Goal: Task Accomplishment & Management: Manage account settings

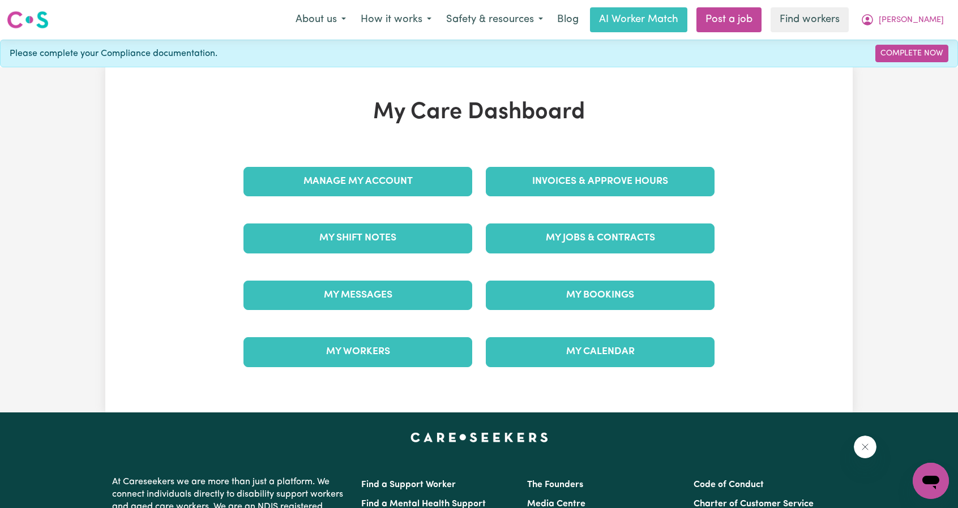
click at [560, 169] on link "Invoices & Approve Hours" at bounding box center [600, 181] width 229 height 29
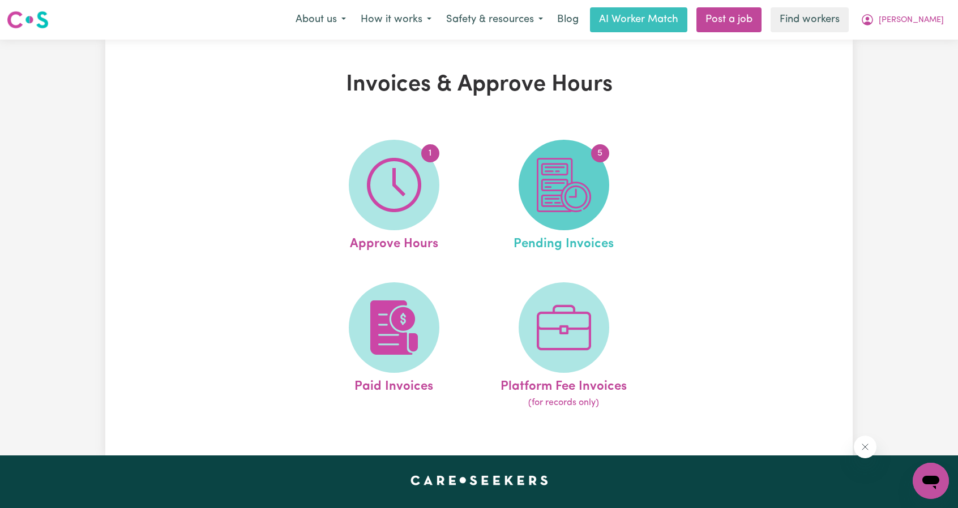
click at [558, 175] on img at bounding box center [564, 185] width 54 height 54
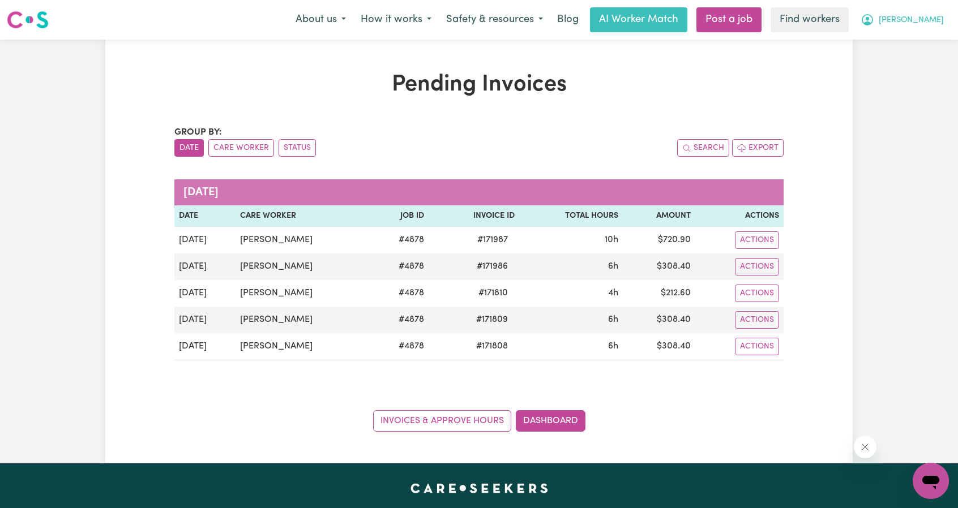
click at [940, 24] on span "[PERSON_NAME]" at bounding box center [911, 20] width 65 height 12
click at [907, 42] on link "My Dashboard" at bounding box center [905, 44] width 89 height 22
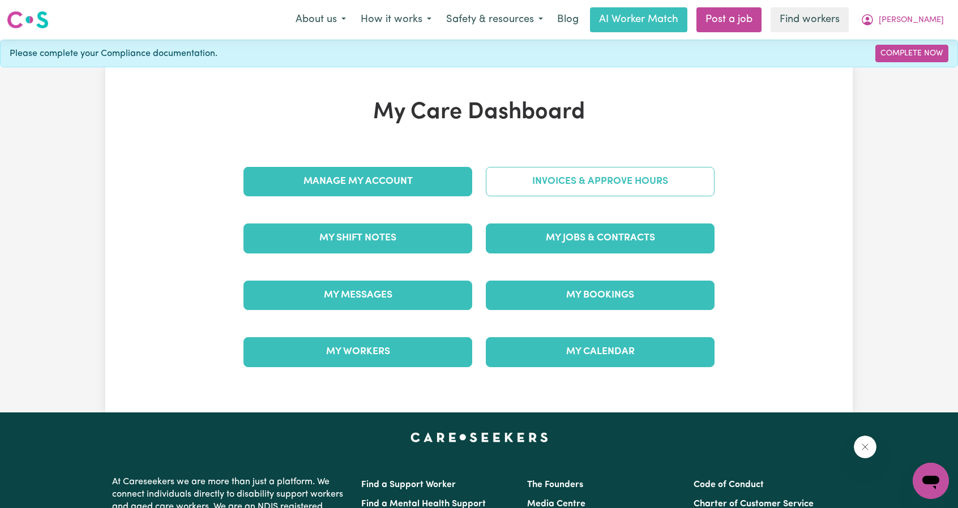
click at [581, 195] on link "Invoices & Approve Hours" at bounding box center [600, 181] width 229 height 29
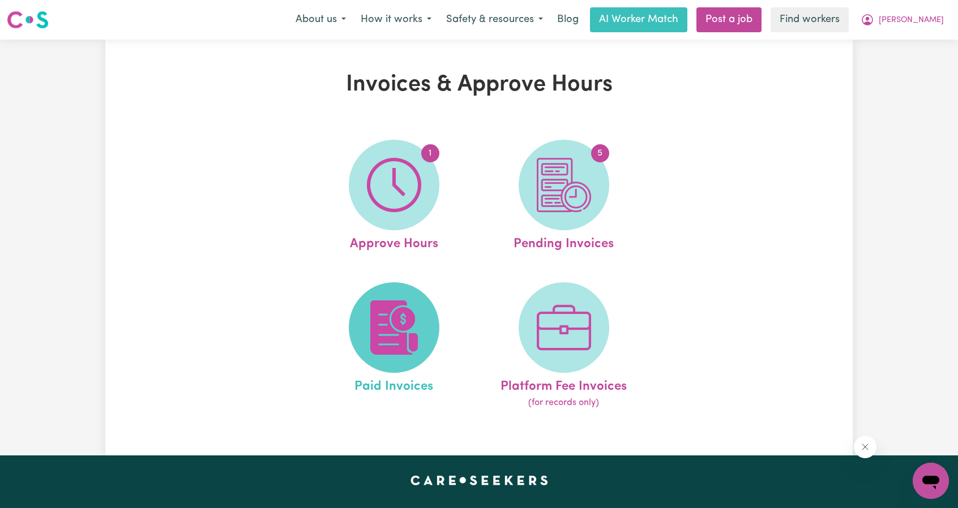
click at [396, 324] on img at bounding box center [394, 328] width 54 height 54
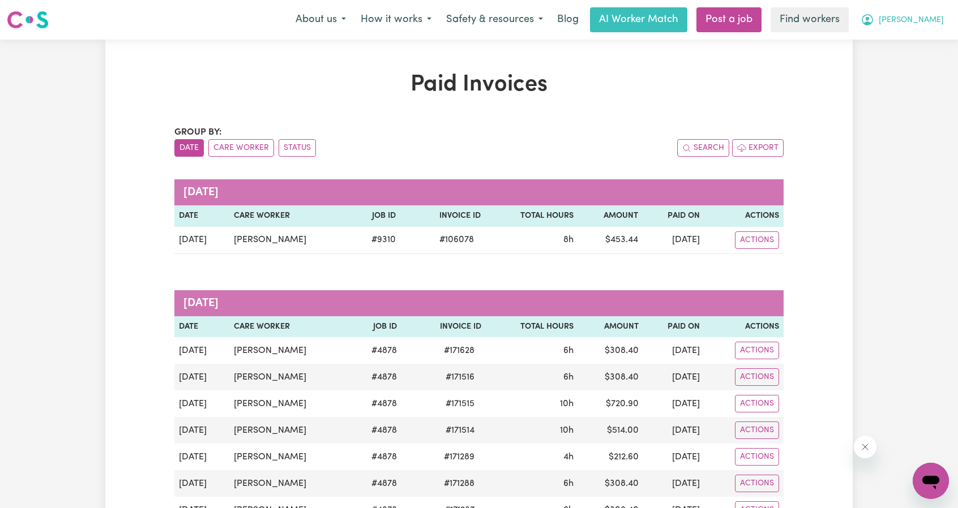
click at [933, 18] on span "[PERSON_NAME]" at bounding box center [911, 20] width 65 height 12
click at [903, 58] on link "Logout" at bounding box center [905, 65] width 89 height 22
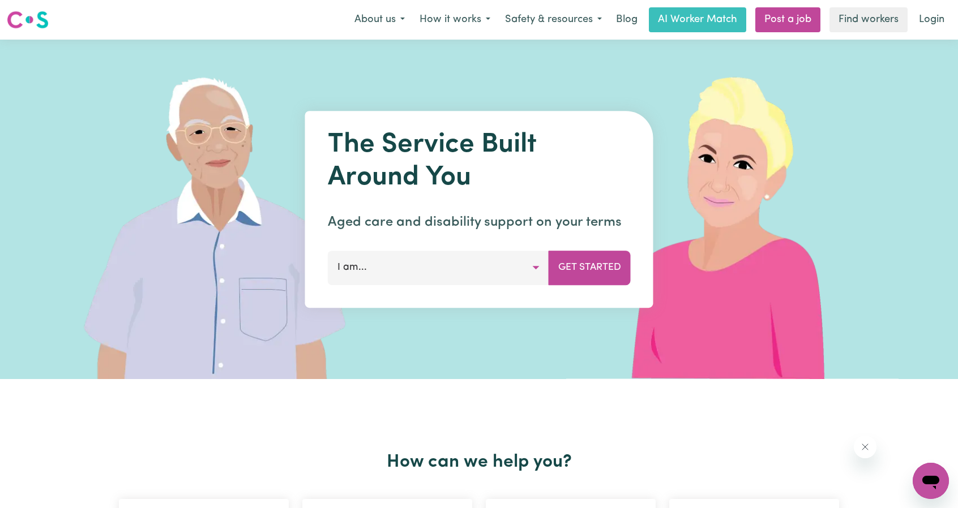
click at [936, 22] on link "Login" at bounding box center [931, 19] width 39 height 25
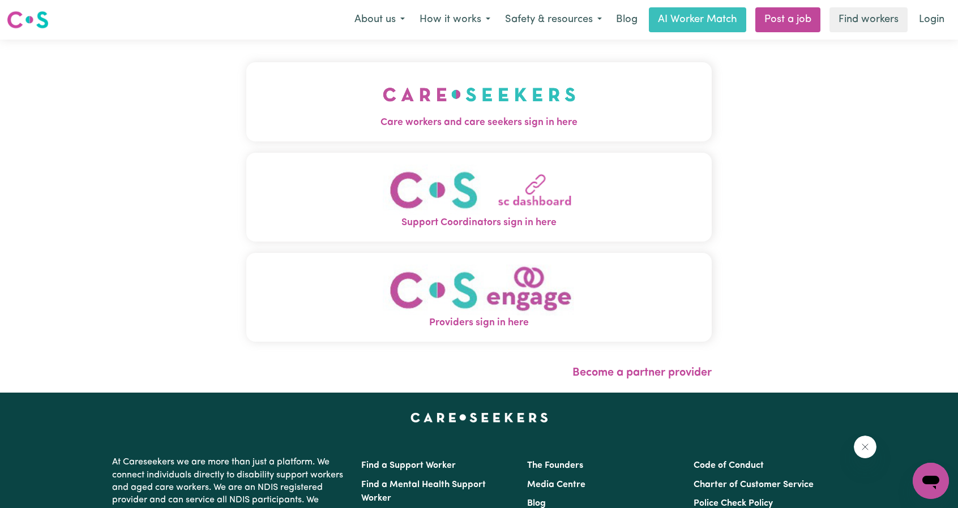
click at [465, 84] on button "Care workers and care seekers sign in here" at bounding box center [478, 101] width 465 height 79
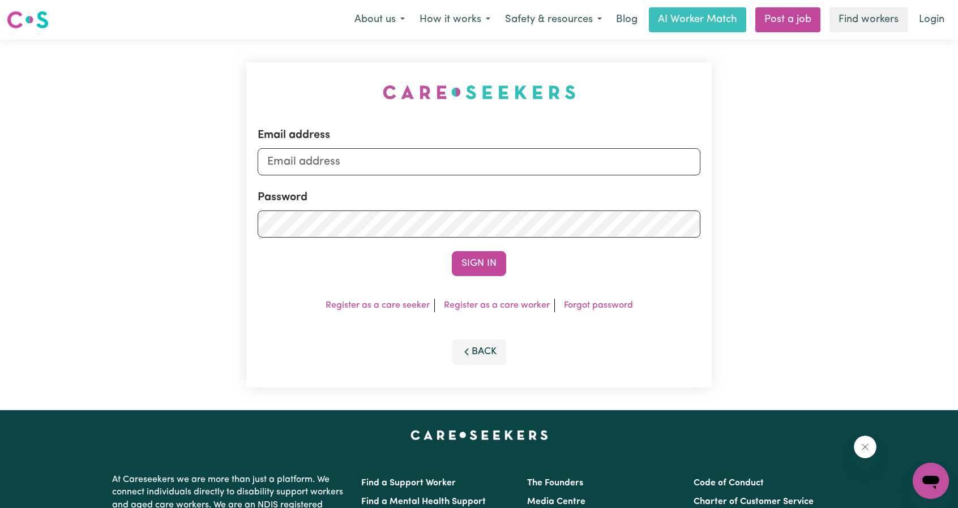
click at [376, 144] on div "Email address" at bounding box center [479, 151] width 443 height 49
click at [360, 161] on input "Email address" at bounding box center [479, 161] width 443 height 27
drag, startPoint x: 326, startPoint y: 165, endPoint x: 560, endPoint y: 210, distance: 239.3
click at [596, 200] on form "Email address [EMAIL_ADDRESS][PERSON_NAME][DOMAIN_NAME] Password Sign In" at bounding box center [479, 201] width 443 height 149
type input "[EMAIL_ADDRESS][DOMAIN_NAME]"
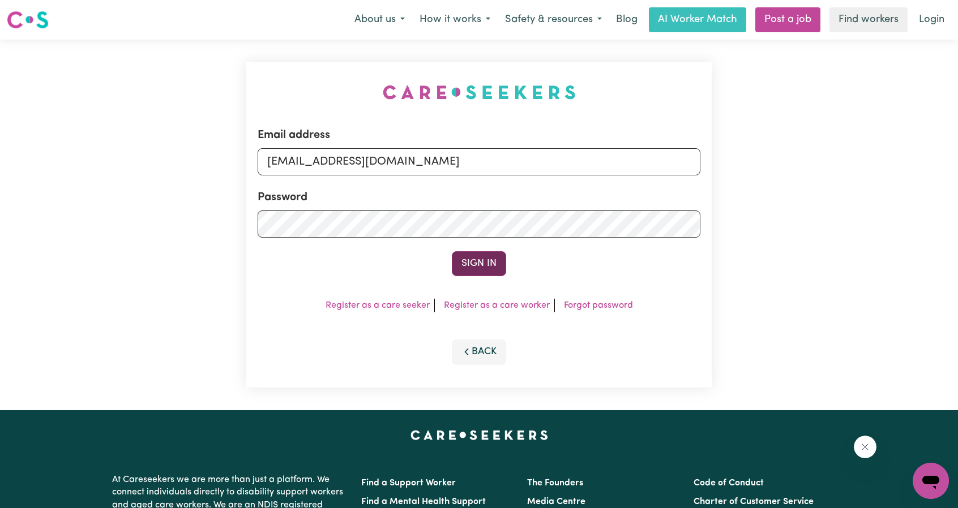
click at [475, 272] on button "Sign In" at bounding box center [479, 263] width 54 height 25
